Goal: Information Seeking & Learning: Learn about a topic

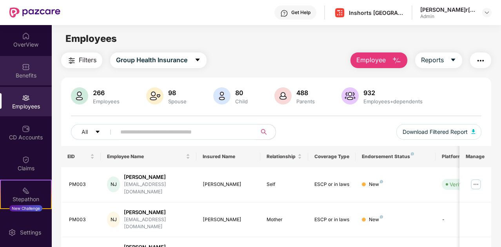
click at [23, 68] on img at bounding box center [26, 67] width 8 height 8
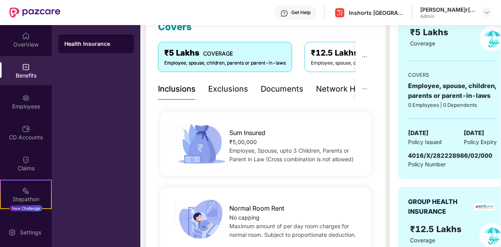
scroll to position [120, 0]
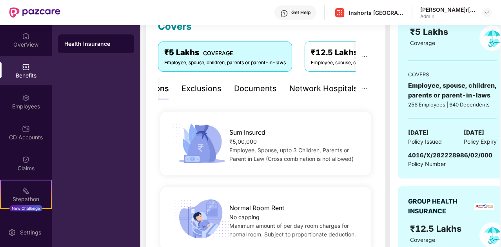
click at [339, 92] on div "Network Hospitals" at bounding box center [323, 89] width 69 height 12
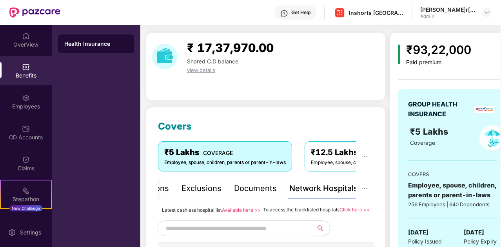
scroll to position [18, 0]
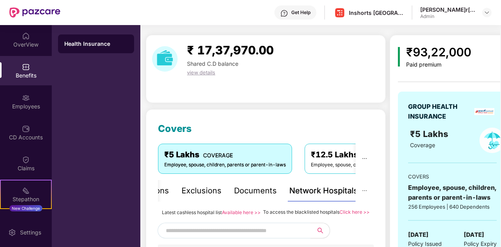
click at [264, 192] on div "Documents" at bounding box center [255, 191] width 43 height 12
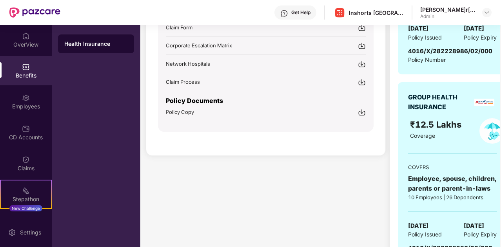
scroll to position [264, 0]
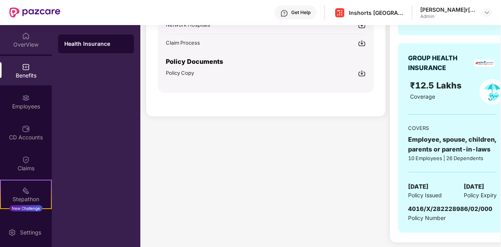
click at [22, 40] on div "OverView" at bounding box center [26, 39] width 52 height 29
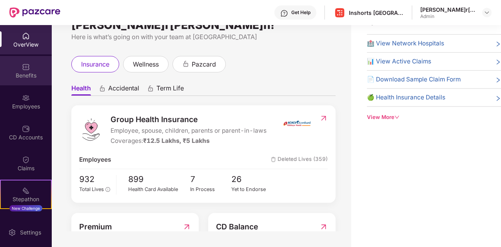
click at [24, 75] on div "Benefits" at bounding box center [26, 76] width 52 height 8
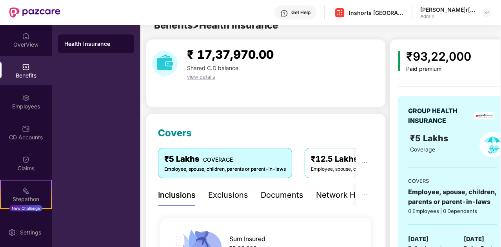
scroll to position [264, 0]
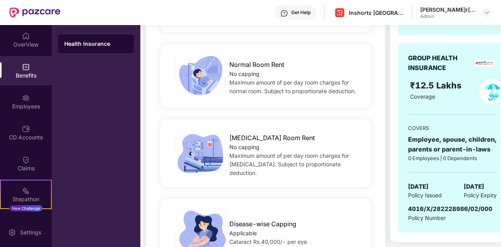
click at [100, 42] on div "Health Insurance" at bounding box center [96, 44] width 64 height 8
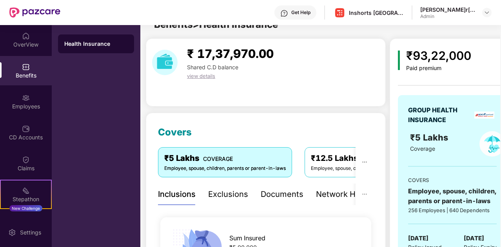
scroll to position [0, 0]
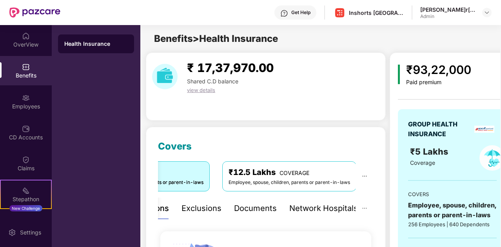
click at [327, 207] on div "Network Hospitals" at bounding box center [323, 209] width 69 height 12
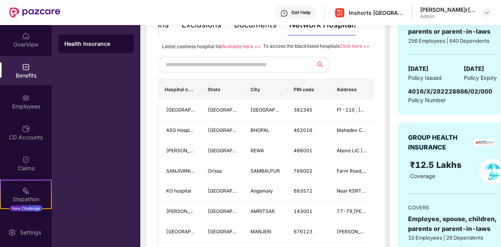
scroll to position [185, 0]
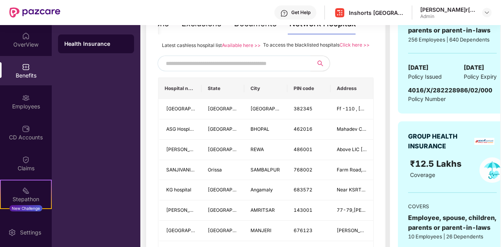
click at [206, 69] on input "text" at bounding box center [233, 64] width 134 height 12
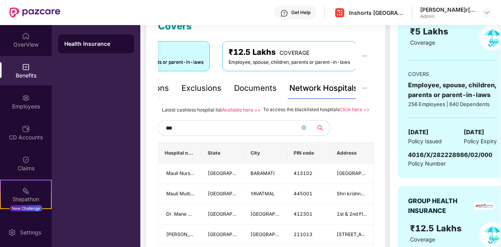
scroll to position [119, 0]
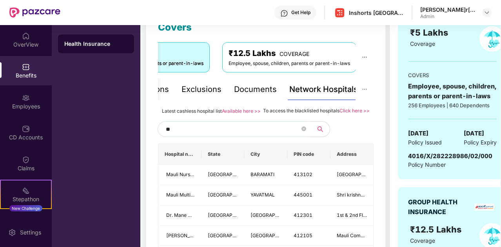
type input "*"
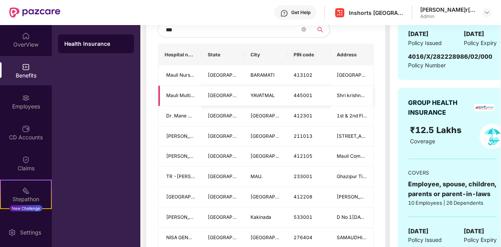
scroll to position [230, 0]
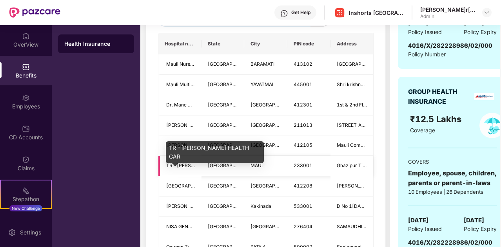
type input "***"
click at [170, 169] on span "TR -[PERSON_NAME] HEALTH CAR" at bounding box center [206, 166] width 80 height 6
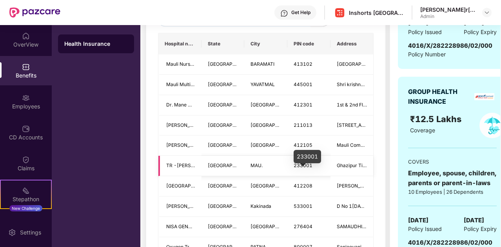
click at [302, 169] on span "233001" at bounding box center [303, 166] width 19 height 6
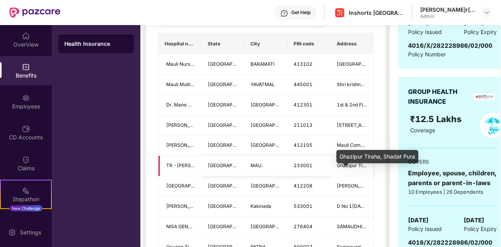
click at [356, 169] on span "Ghazipur Tiraha, Shadat Pura" at bounding box center [370, 166] width 66 height 6
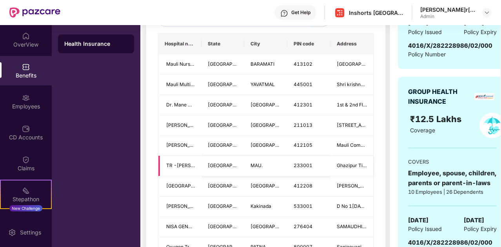
click at [260, 169] on span "MAU." at bounding box center [257, 166] width 12 height 6
click at [166, 169] on span "TR -[PERSON_NAME] HEALTH CAR" at bounding box center [206, 166] width 80 height 6
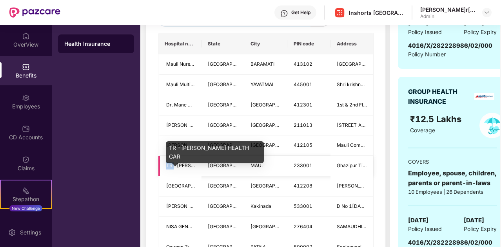
click at [166, 169] on span "TR -[PERSON_NAME] HEALTH CAR" at bounding box center [206, 166] width 80 height 6
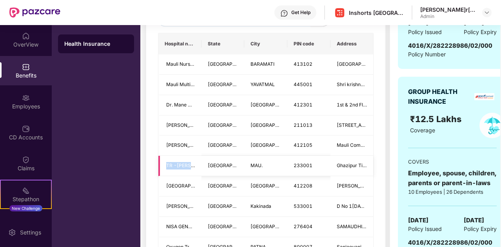
scroll to position [0, 15]
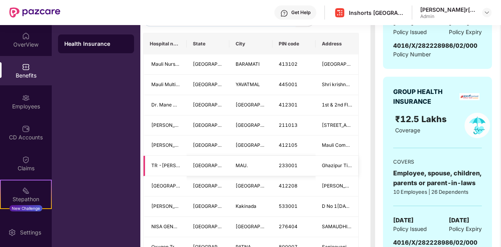
click at [320, 173] on td "Ghazipur Tiraha, Shadat Pura" at bounding box center [337, 166] width 43 height 20
click at [285, 169] on span "233001" at bounding box center [288, 166] width 19 height 6
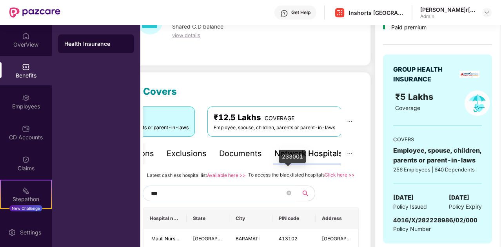
scroll to position [0, 0]
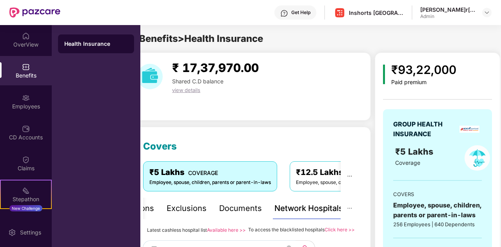
click at [236, 212] on div "Documents" at bounding box center [240, 209] width 43 height 12
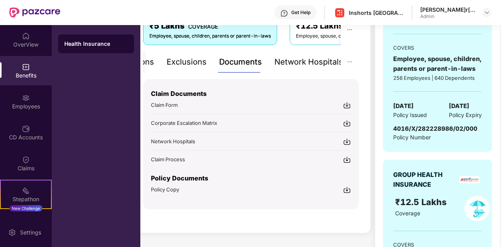
scroll to position [160, 0]
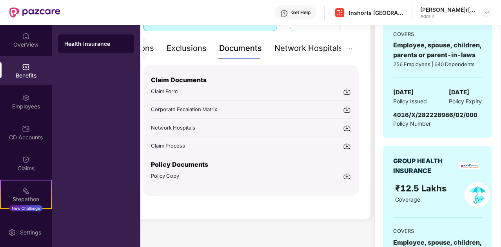
click at [347, 91] on img at bounding box center [347, 92] width 8 height 8
click at [25, 100] on img at bounding box center [26, 98] width 8 height 8
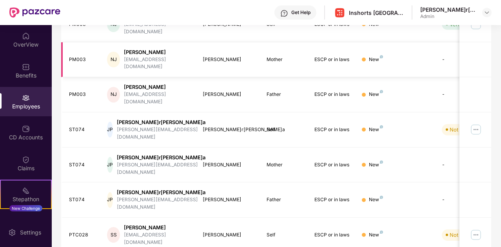
click at [138, 56] on div "[EMAIL_ADDRESS][DOMAIN_NAME]" at bounding box center [157, 63] width 66 height 15
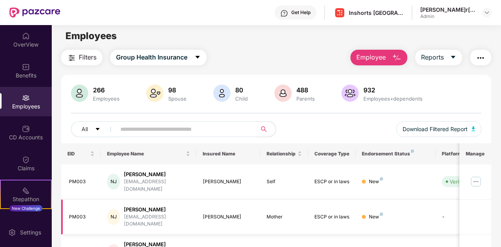
scroll to position [0, 0]
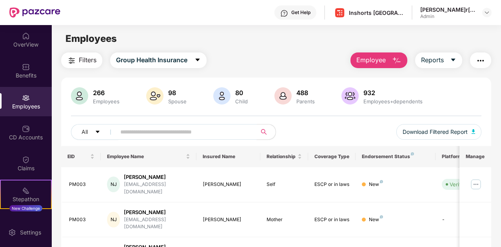
click at [132, 132] on input "text" at bounding box center [183, 132] width 126 height 12
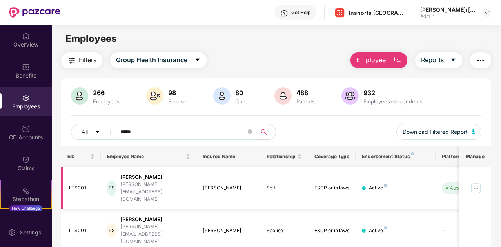
scroll to position [62, 0]
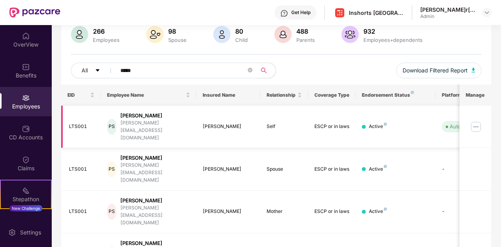
type input "*****"
click at [479, 121] on img at bounding box center [476, 127] width 13 height 13
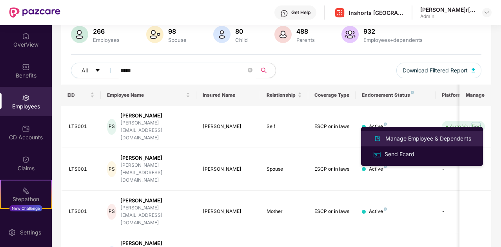
click at [408, 138] on div "Manage Employee & Dependents" at bounding box center [428, 139] width 89 height 9
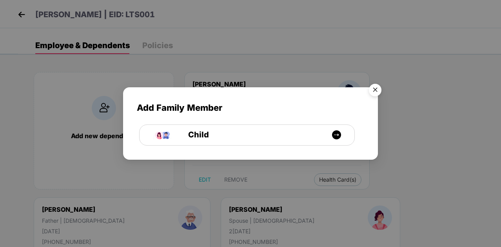
click at [376, 91] on img "Close" at bounding box center [375, 91] width 22 height 22
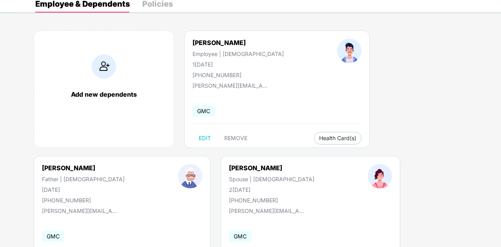
scroll to position [87, 0]
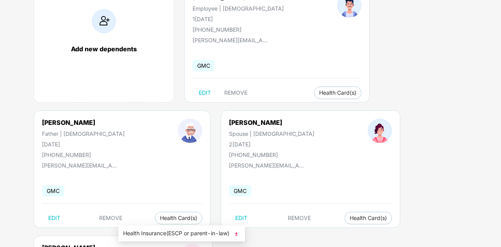
click at [153, 235] on span "Health Insurance(ESCP or parent-in-law)" at bounding box center [181, 233] width 117 height 9
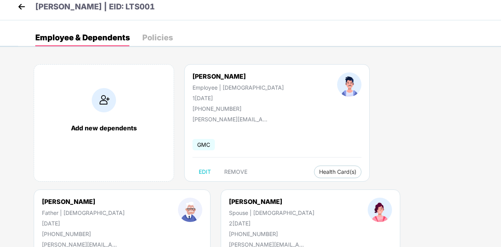
scroll to position [0, 0]
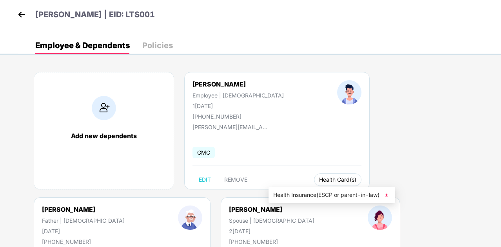
click at [319, 180] on span "Health Card(s)" at bounding box center [337, 180] width 37 height 4
click at [295, 196] on span "Health Insurance(ESCP or parent-in-law)" at bounding box center [331, 195] width 117 height 9
